Goal: Transaction & Acquisition: Download file/media

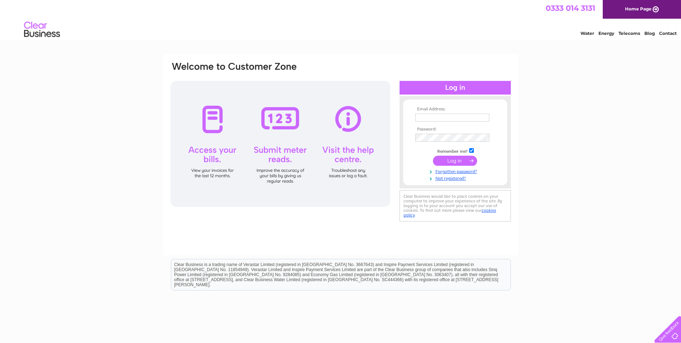
type input "[EMAIL_ADDRESS][DOMAIN_NAME]"
click at [462, 160] on input "submit" at bounding box center [455, 161] width 44 height 10
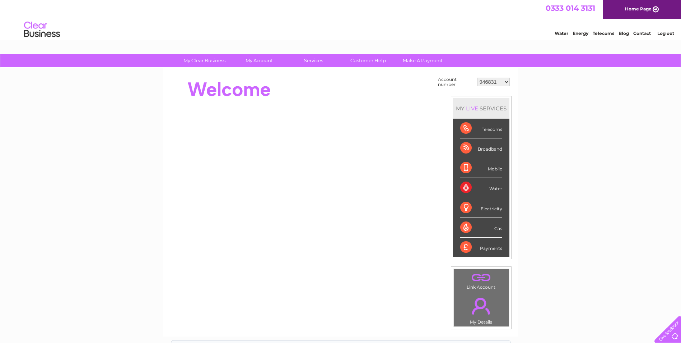
click at [507, 81] on select "946831 957308 957309 981134 992372 30324556" at bounding box center [493, 82] width 33 height 9
select select "30324556"
click at [477, 78] on select "946831 957308 957309 981134 992372 30324556" at bounding box center [493, 82] width 33 height 9
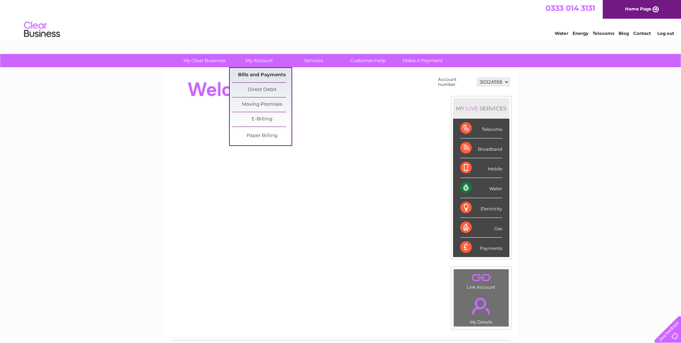
click at [269, 76] on link "Bills and Payments" at bounding box center [261, 75] width 59 height 14
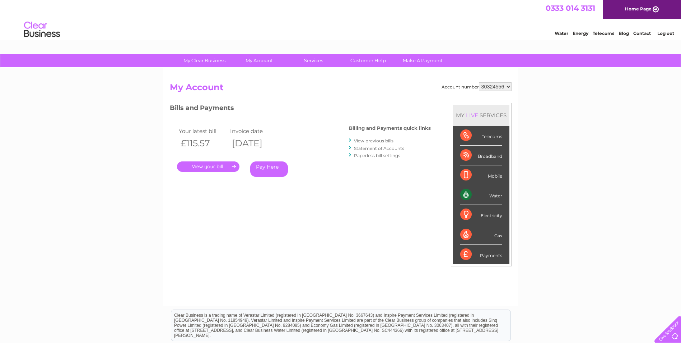
click at [209, 167] on link "." at bounding box center [208, 166] width 62 height 10
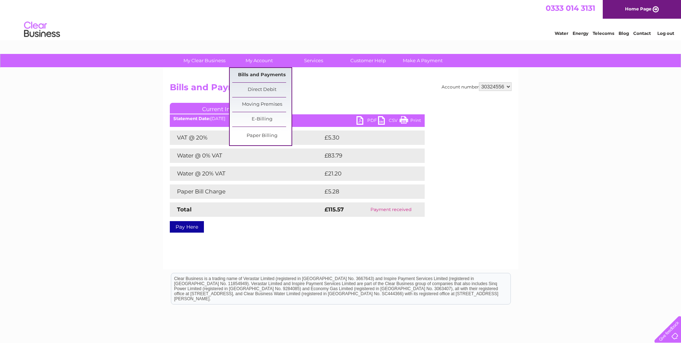
click at [256, 72] on link "Bills and Payments" at bounding box center [261, 75] width 59 height 14
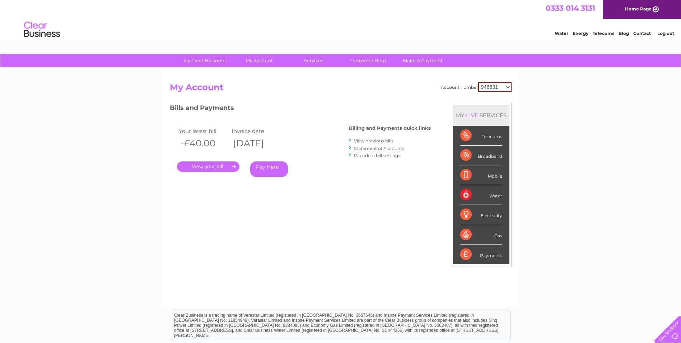
click at [505, 86] on select "946831 957308 957309 981134 992372 30324556" at bounding box center [494, 86] width 33 height 9
select select "30324556"
click at [478, 82] on select "946831 957308 957309 981134 992372 30324556" at bounding box center [494, 86] width 33 height 9
click at [215, 165] on link "." at bounding box center [208, 166] width 62 height 10
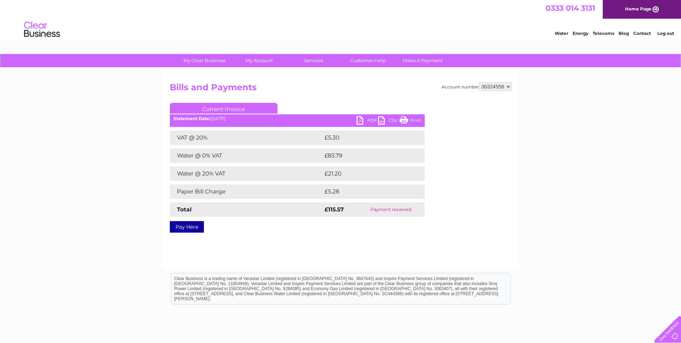
click at [366, 119] on link "PDF" at bounding box center [368, 121] width 22 height 10
